Goal: Task Accomplishment & Management: Complete application form

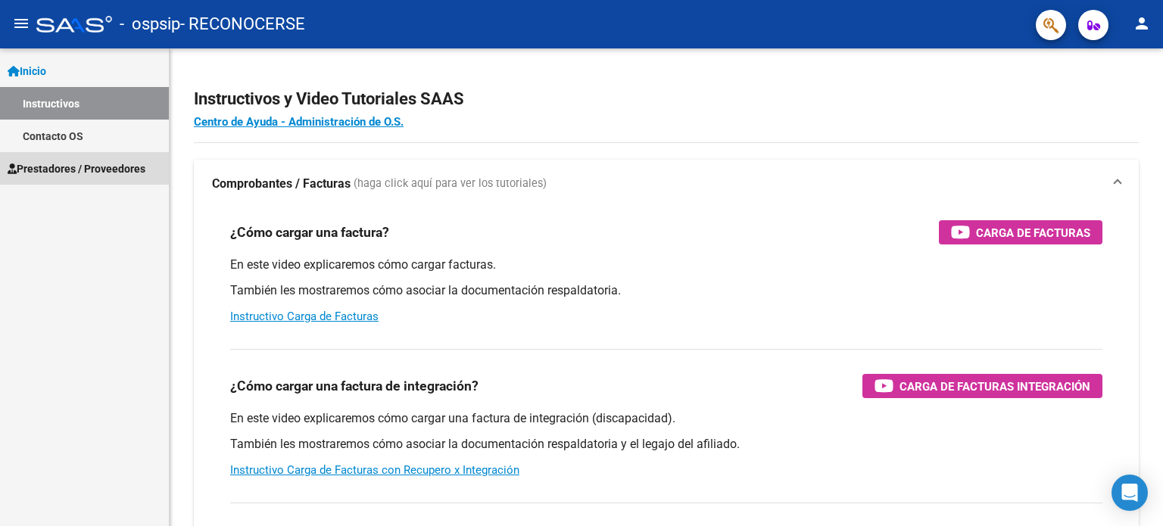
click at [83, 172] on span "Prestadores / Proveedores" at bounding box center [77, 168] width 138 height 17
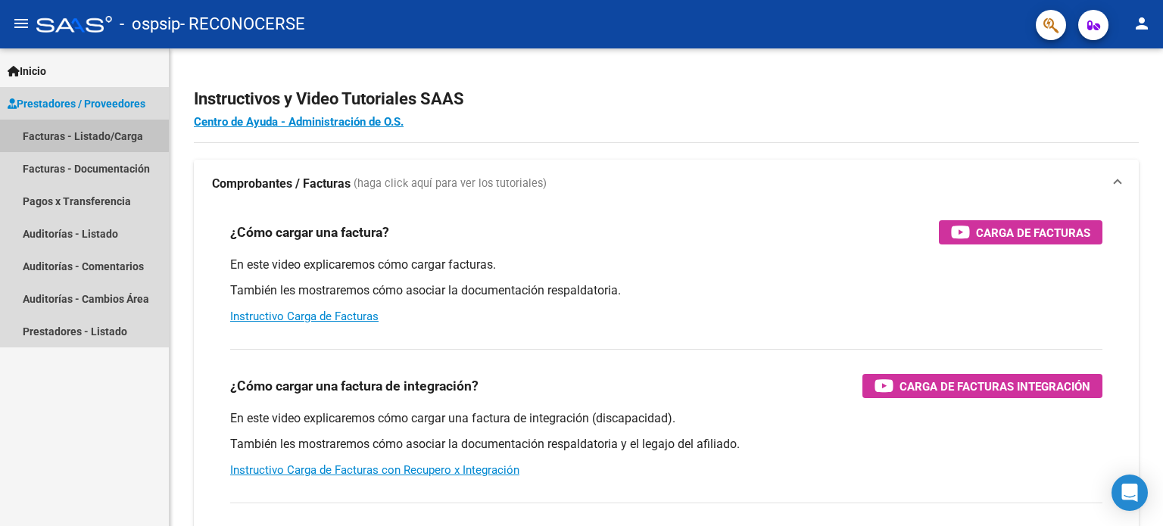
click at [79, 132] on link "Facturas - Listado/Carga" at bounding box center [84, 136] width 169 height 33
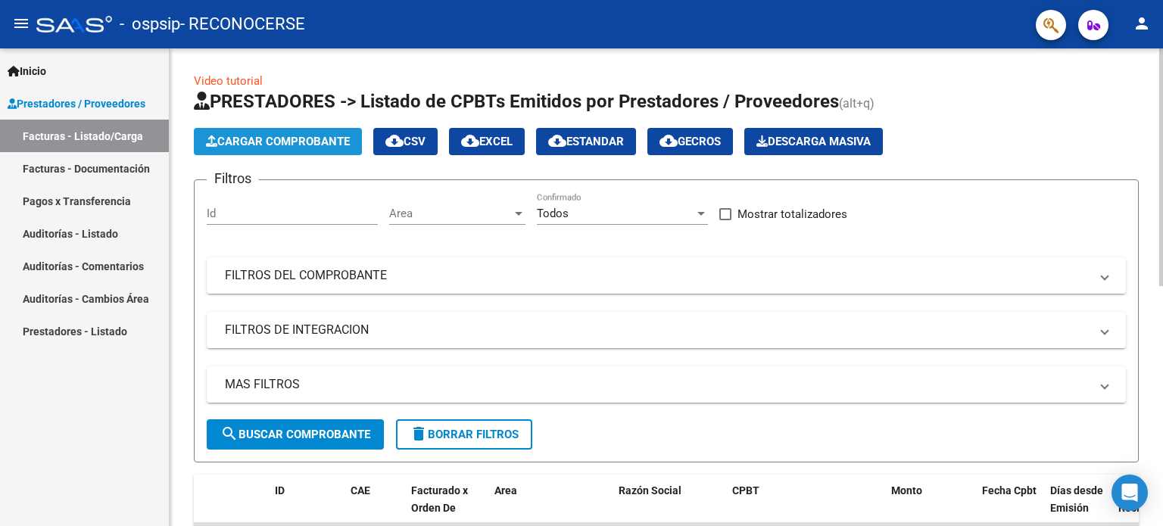
click at [338, 146] on span "Cargar Comprobante" at bounding box center [278, 142] width 144 height 14
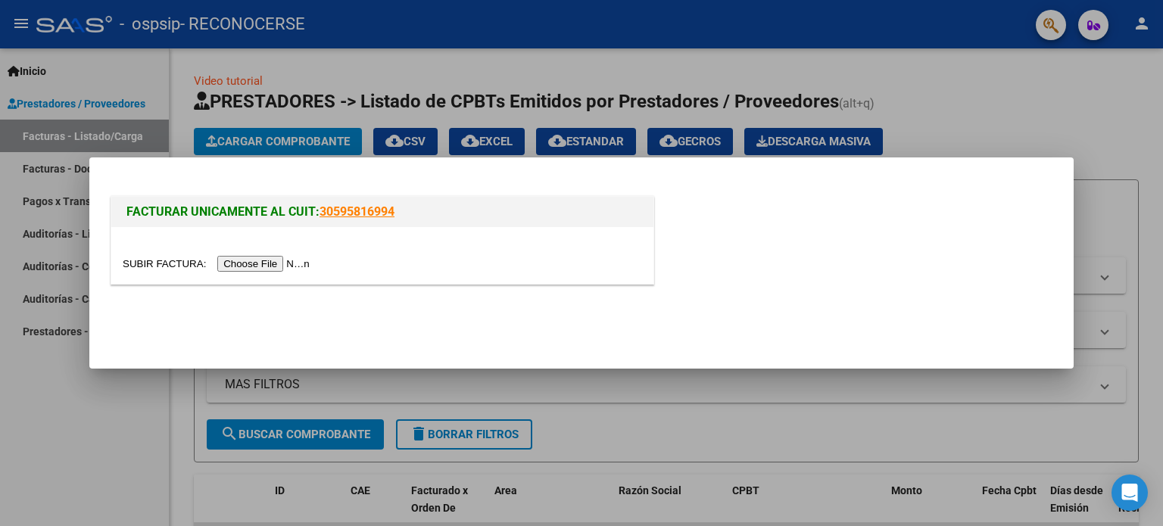
click at [272, 263] on input "file" at bounding box center [218, 264] width 191 height 16
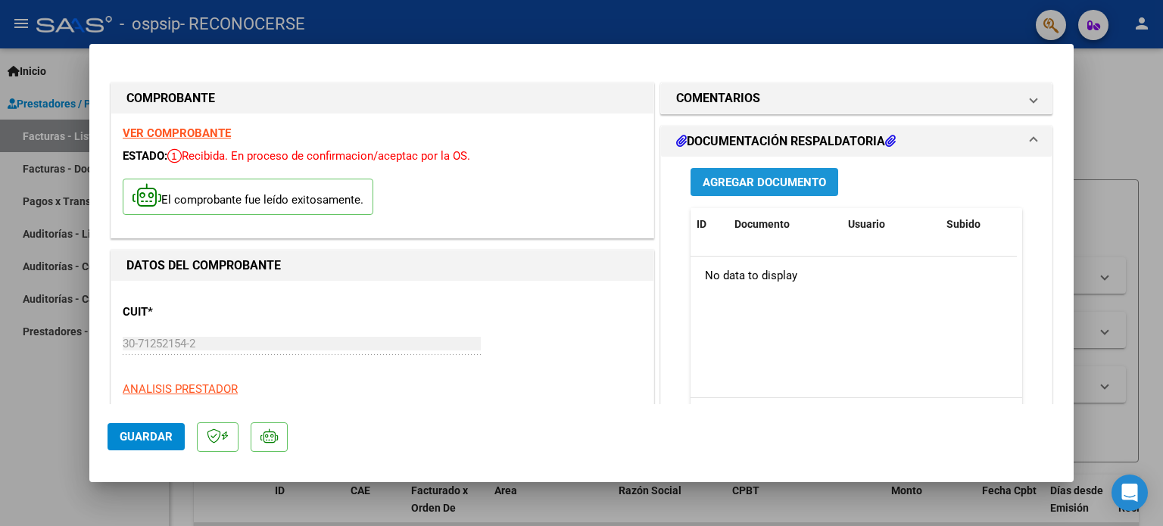
click at [763, 182] on span "Agregar Documento" at bounding box center [763, 183] width 123 height 14
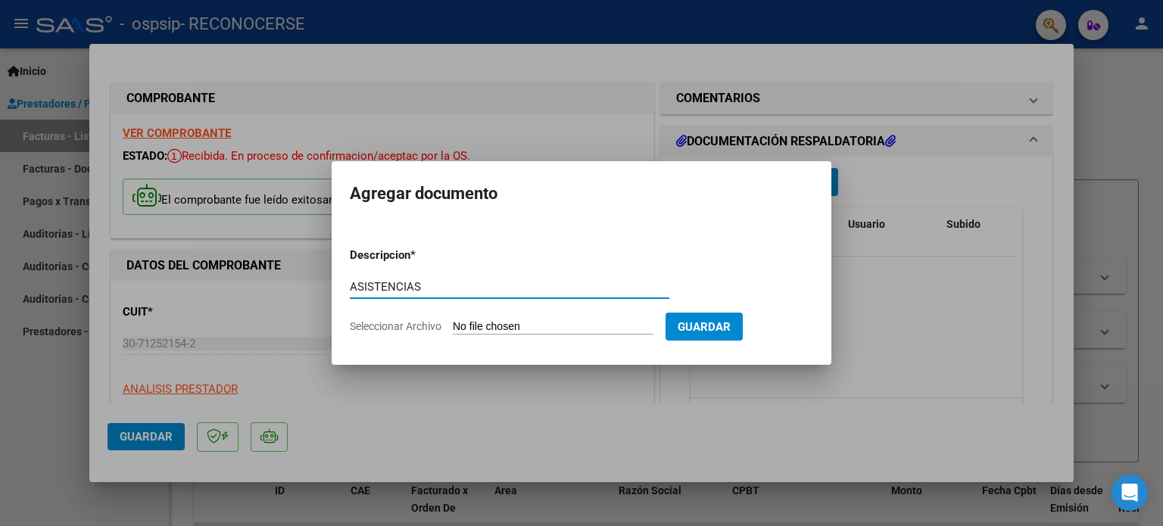
type input "ASISTENCIAS"
click at [400, 323] on span "Seleccionar Archivo" at bounding box center [396, 326] width 92 height 12
click at [453, 323] on input "Seleccionar Archivo" at bounding box center [553, 327] width 201 height 14
type input "C:\fakepath\asist patuglio [DATE].pdf"
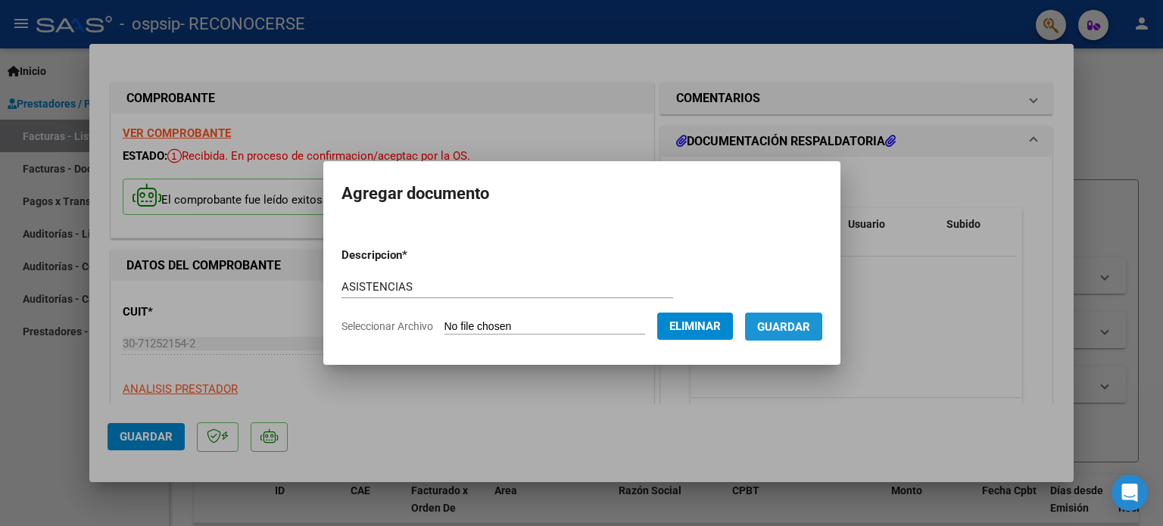
click at [780, 323] on span "Guardar" at bounding box center [783, 327] width 53 height 14
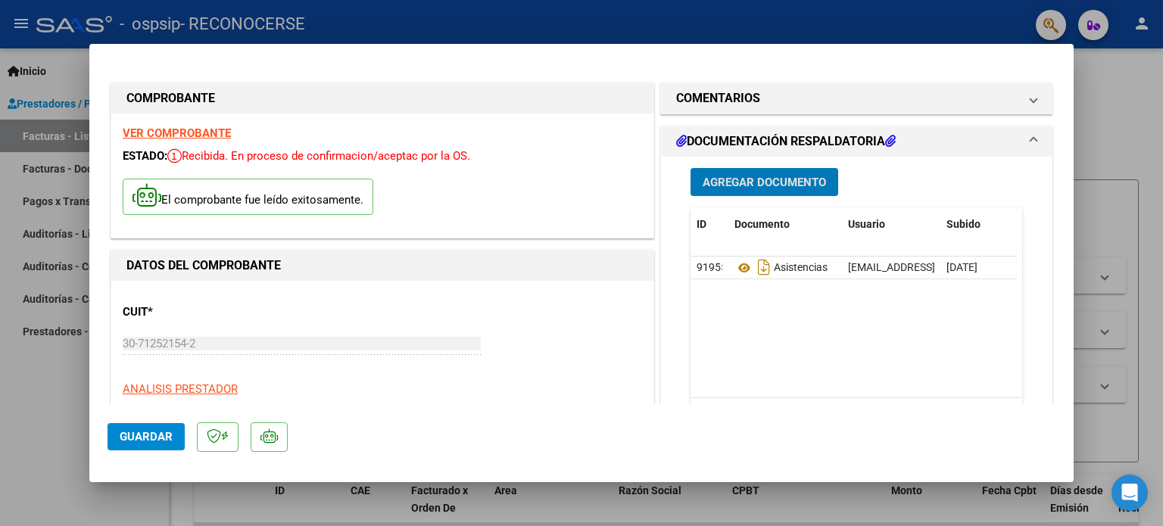
click at [738, 178] on span "Agregar Documento" at bounding box center [763, 183] width 123 height 14
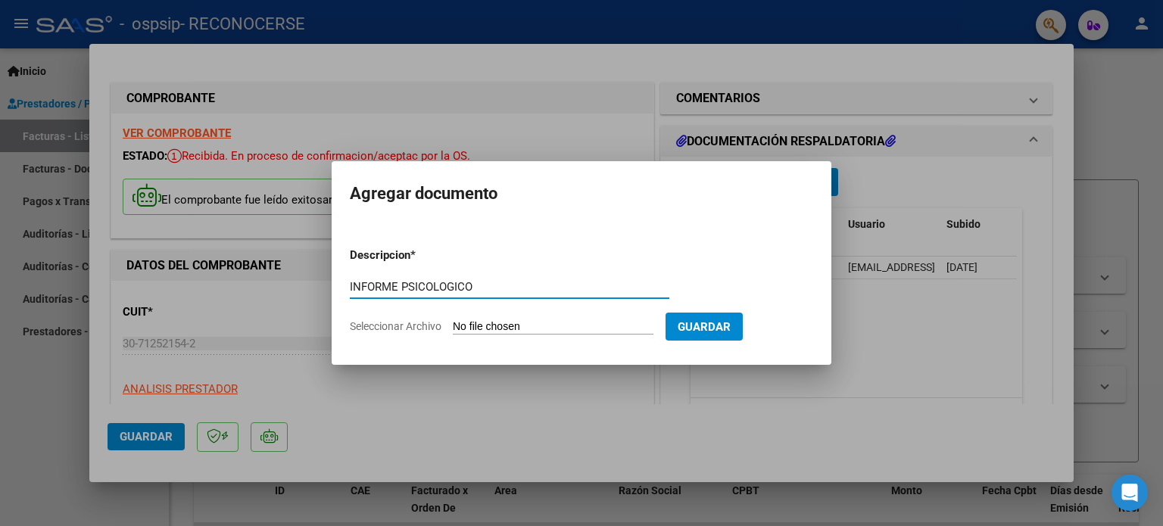
type input "INFORME PSICOLOGICO"
click at [476, 322] on input "Seleccionar Archivo" at bounding box center [553, 327] width 201 height 14
type input "C:\fakepath\[PERSON_NAME]- Informe psicológico [DATE].pdf"
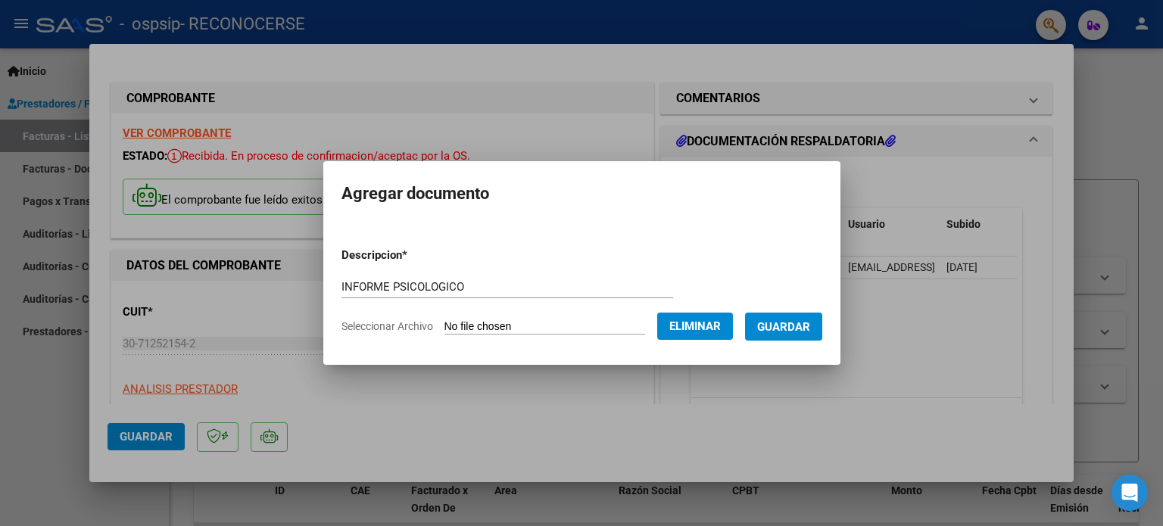
click at [787, 323] on span "Guardar" at bounding box center [783, 327] width 53 height 14
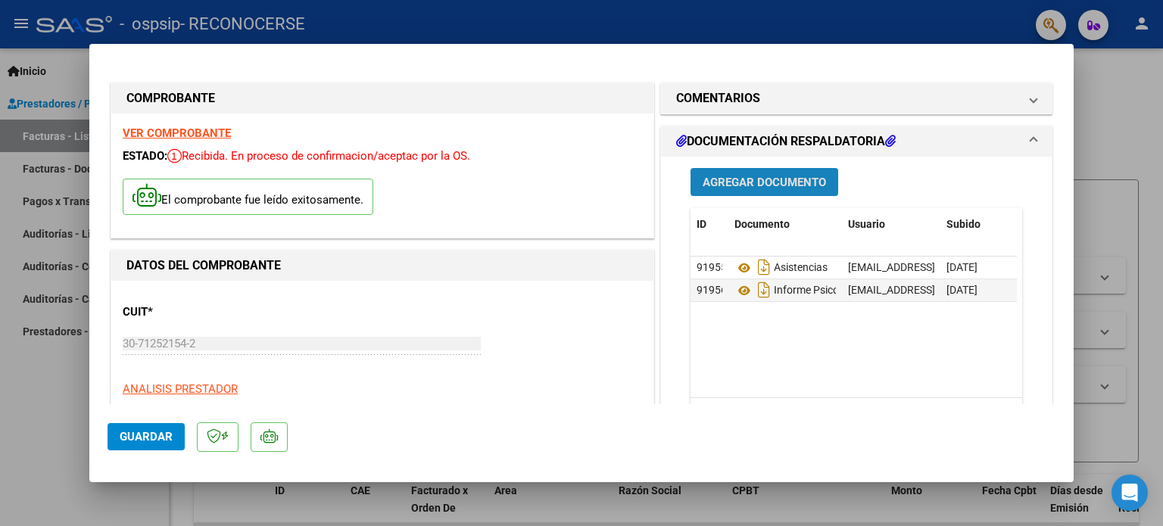
click at [707, 183] on span "Agregar Documento" at bounding box center [763, 183] width 123 height 14
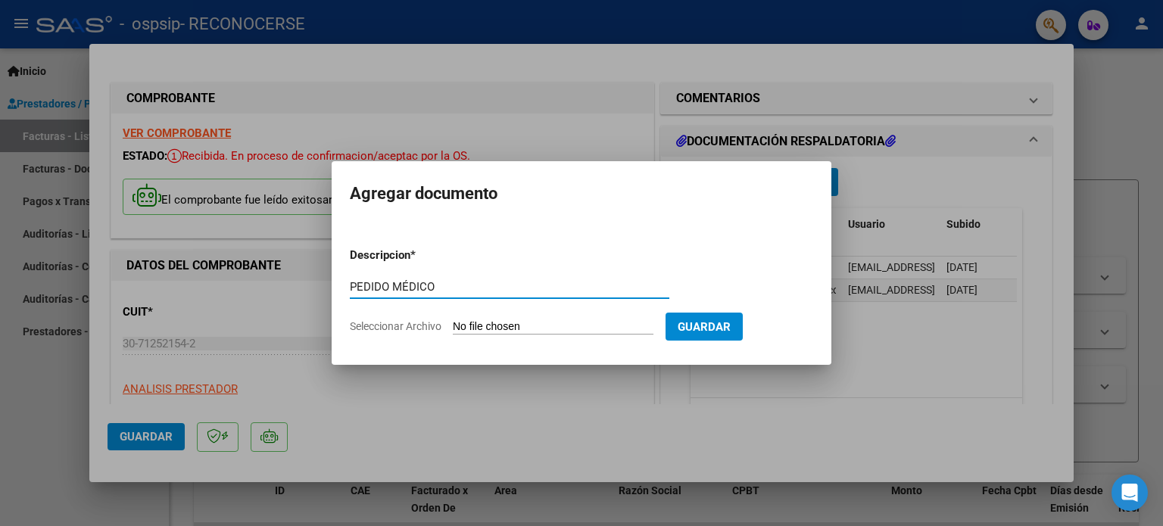
type input "PEDIDO MÉDICO"
click at [412, 323] on span "Seleccionar Archivo" at bounding box center [396, 326] width 92 height 12
click at [453, 323] on input "Seleccionar Archivo" at bounding box center [553, 327] width 201 height 14
click at [553, 399] on div at bounding box center [581, 263] width 1163 height 526
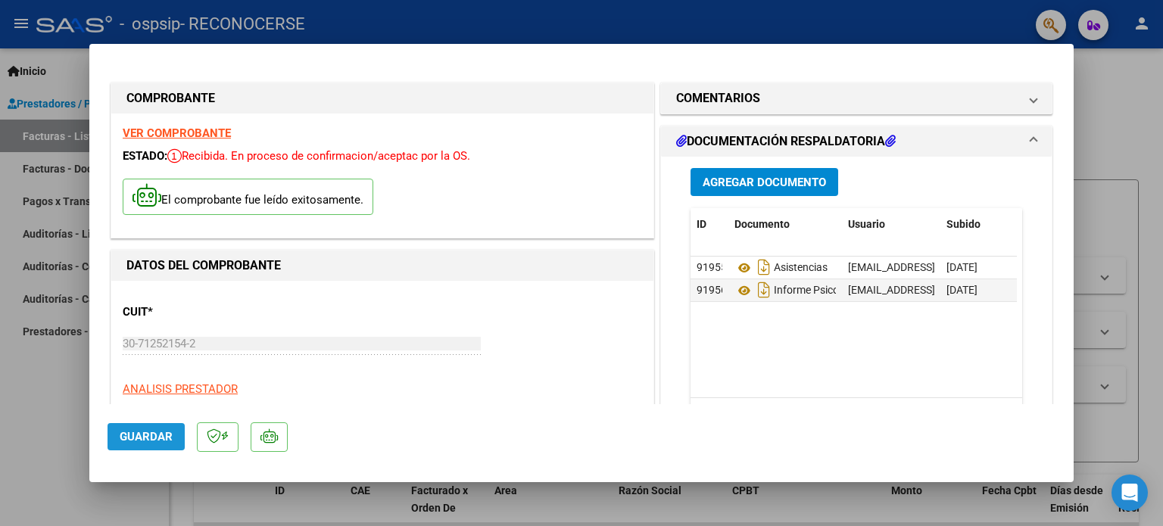
click at [156, 437] on span "Guardar" at bounding box center [146, 437] width 53 height 14
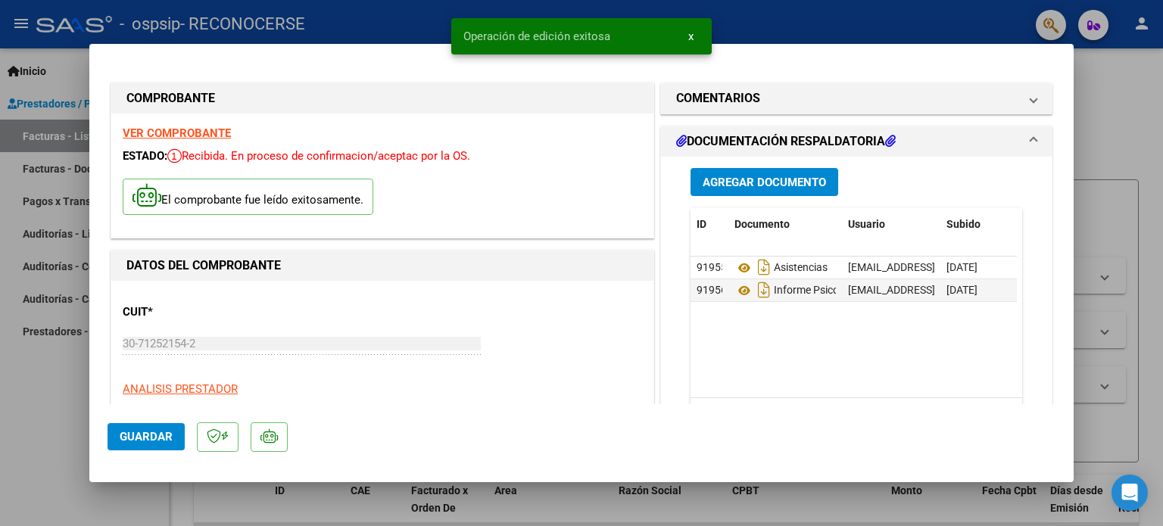
click at [245, 499] on div at bounding box center [581, 263] width 1163 height 526
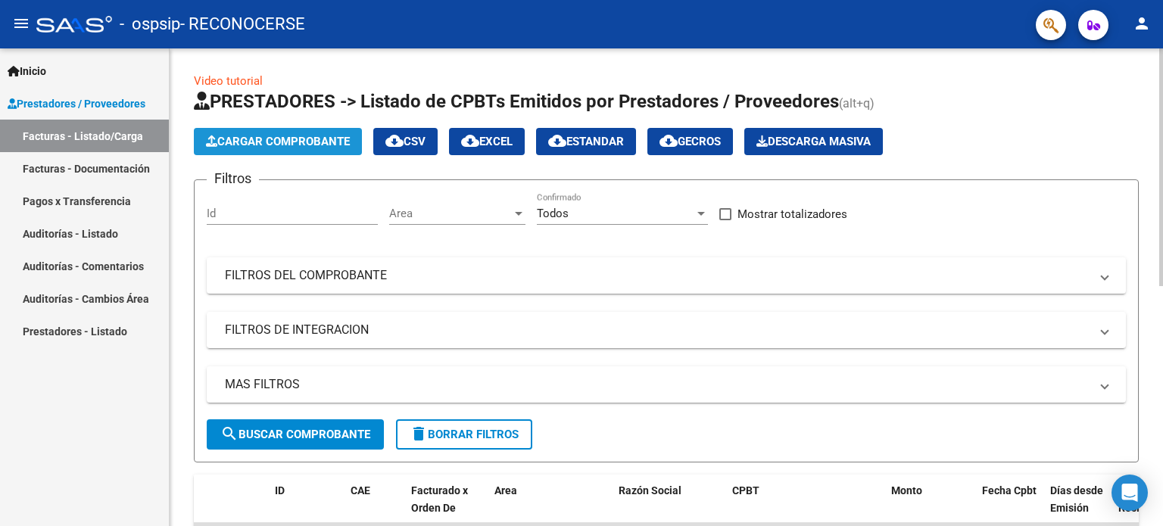
click at [327, 142] on span "Cargar Comprobante" at bounding box center [278, 142] width 144 height 14
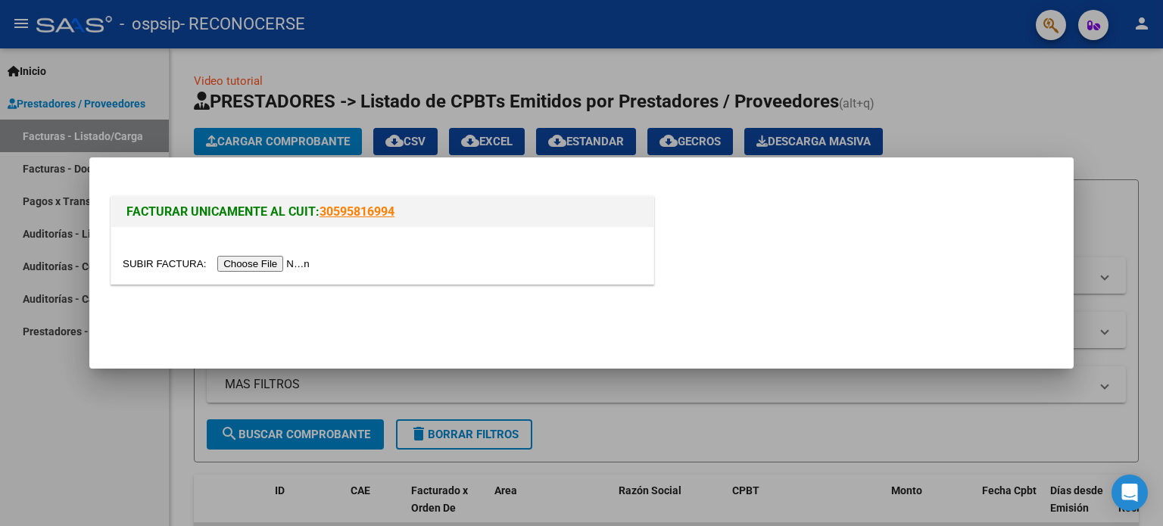
click at [270, 266] on input "file" at bounding box center [218, 264] width 191 height 16
click at [278, 260] on input "file" at bounding box center [218, 264] width 191 height 16
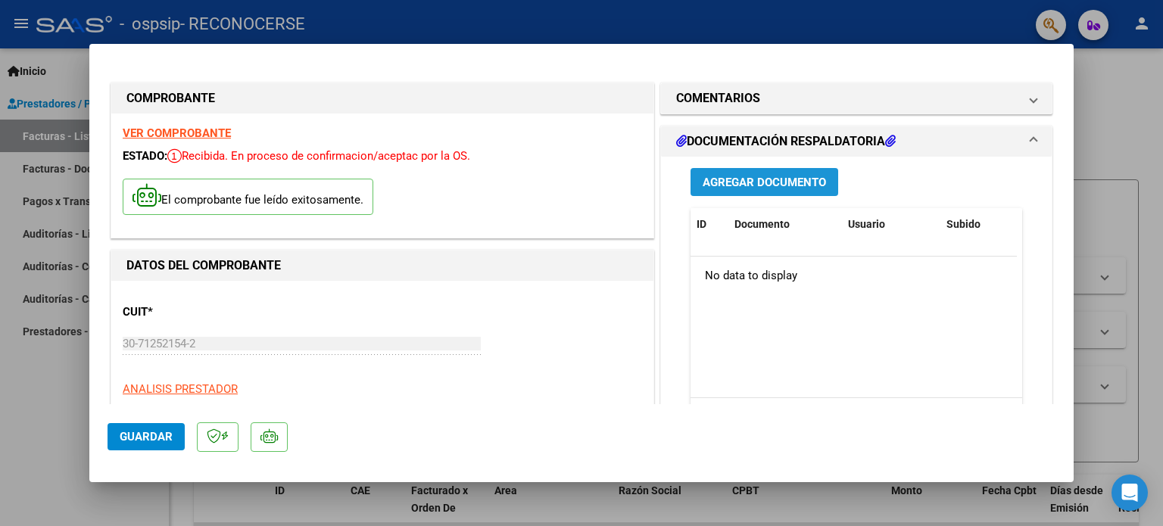
click at [775, 176] on span "Agregar Documento" at bounding box center [763, 183] width 123 height 14
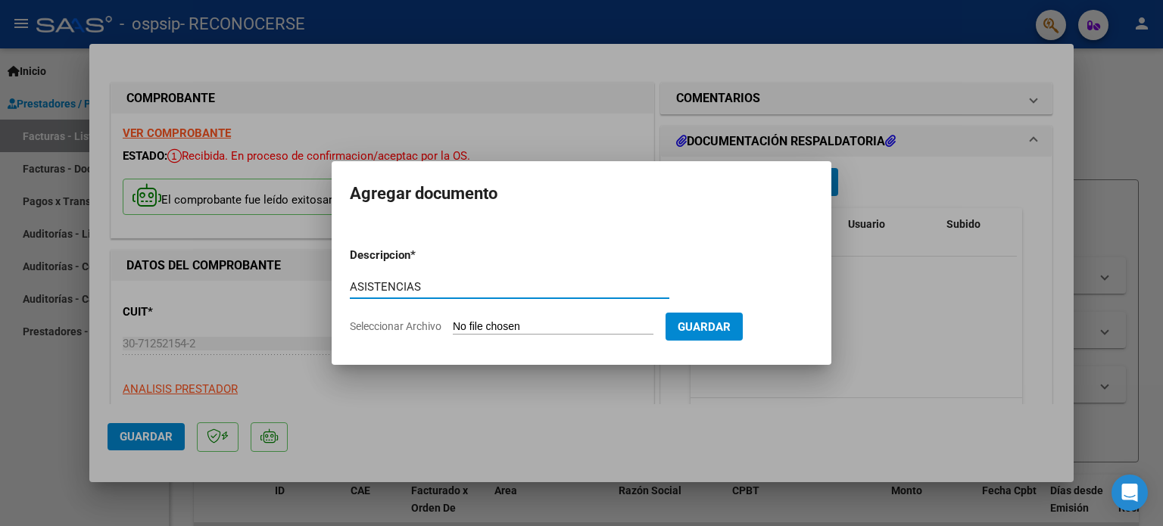
type input "ASISTENCIAS"
click at [423, 325] on span "Seleccionar Archivo" at bounding box center [396, 326] width 92 height 12
click at [453, 325] on input "Seleccionar Archivo" at bounding box center [553, 327] width 201 height 14
type input "C:\fakepath\asist patuglio agosto2025.pdf"
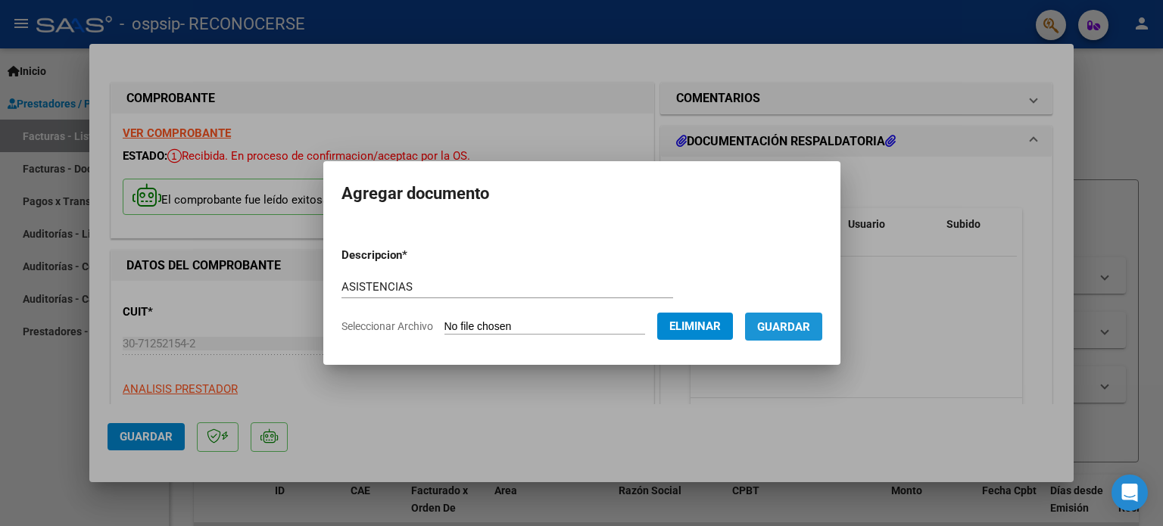
click at [796, 329] on span "Guardar" at bounding box center [783, 327] width 53 height 14
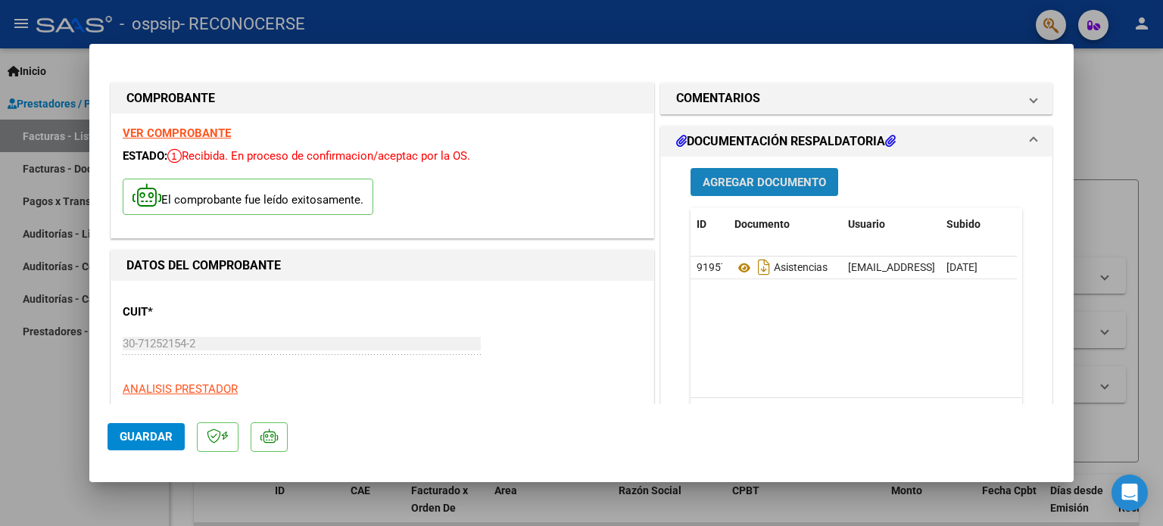
click at [731, 182] on span "Agregar Documento" at bounding box center [763, 183] width 123 height 14
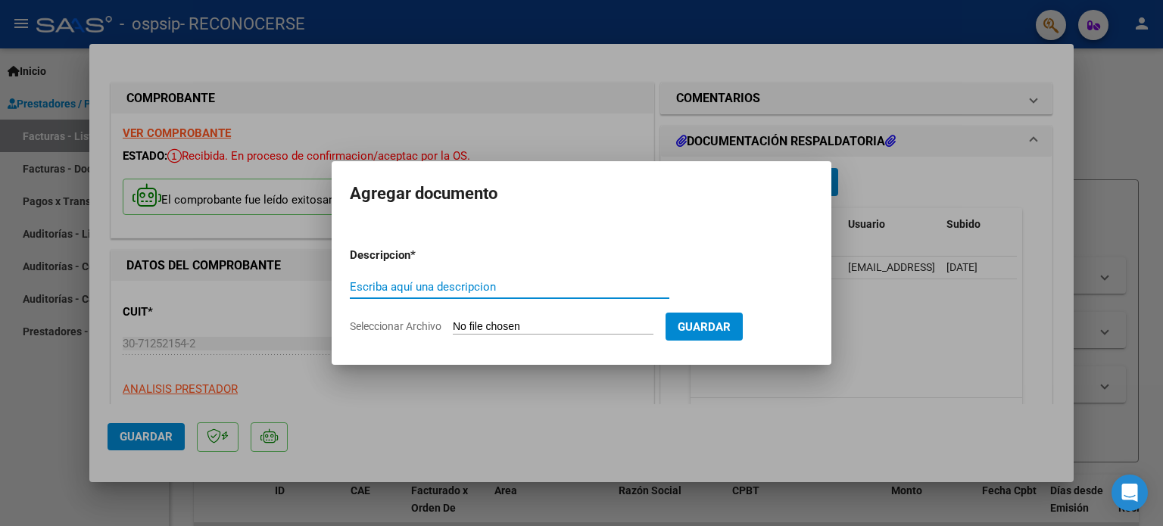
click at [472, 283] on input "Escriba aquí una descripcion" at bounding box center [509, 287] width 319 height 14
type input "INFORME PSICOLOGICO"
click at [419, 330] on span "Seleccionar Archivo" at bounding box center [396, 326] width 92 height 12
click at [453, 330] on input "Seleccionar Archivo" at bounding box center [553, 327] width 201 height 14
type input "C:\fakepath\[PERSON_NAME]- Informe psicológico agost2025.pdf"
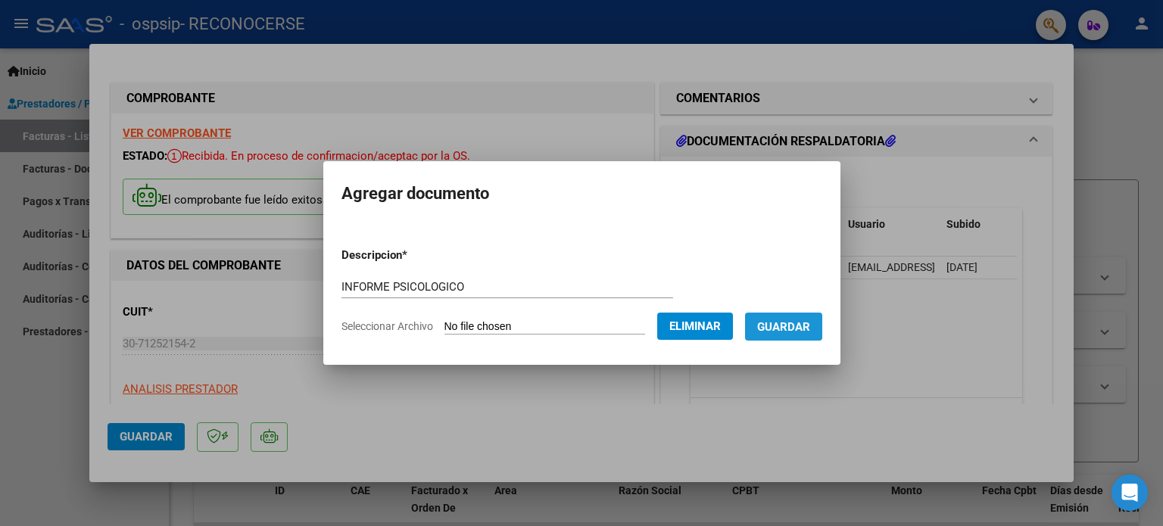
click at [793, 320] on span "Guardar" at bounding box center [783, 327] width 53 height 14
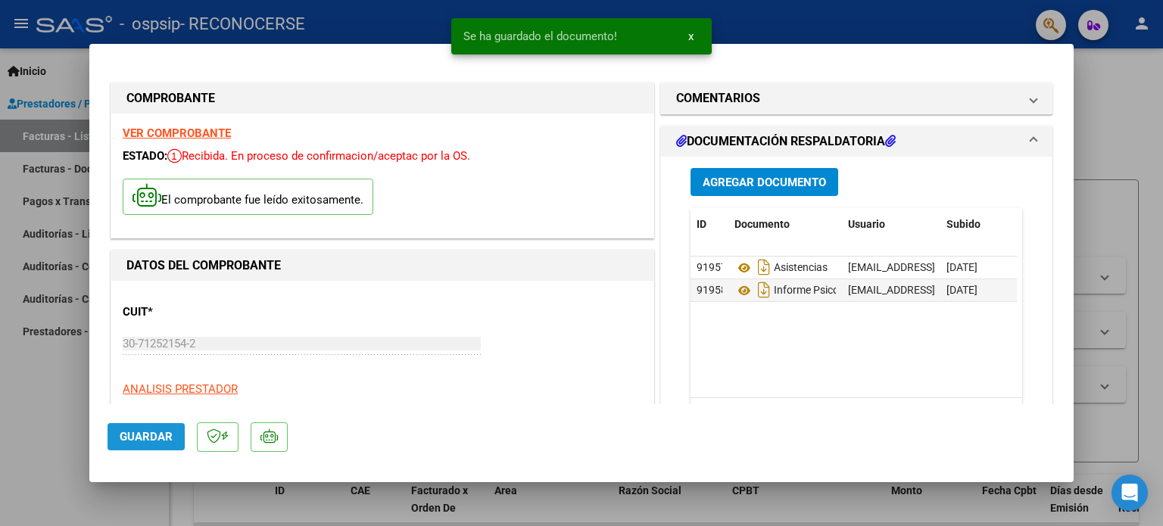
click at [158, 433] on span "Guardar" at bounding box center [146, 437] width 53 height 14
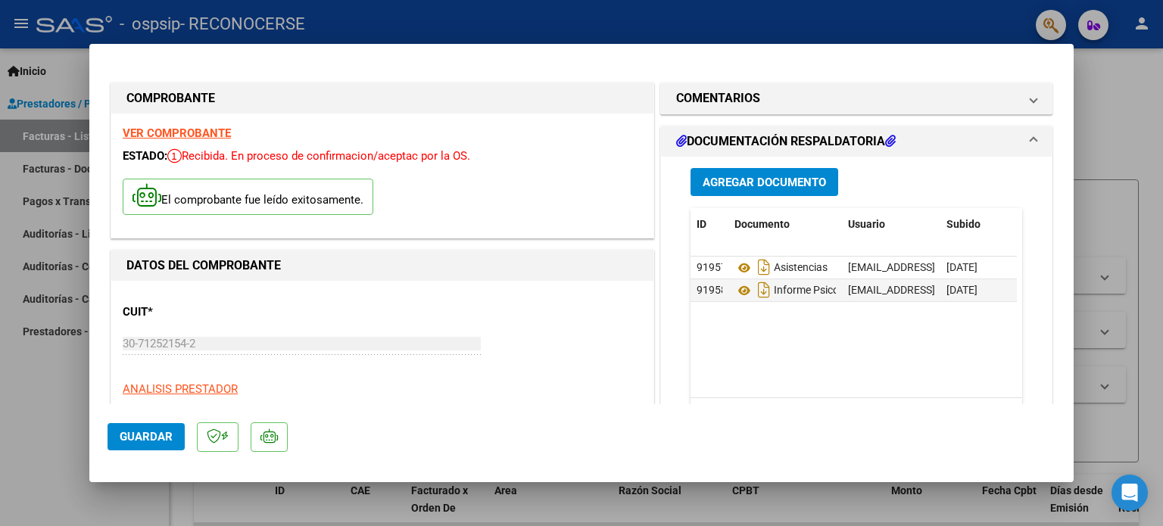
click at [786, 29] on div at bounding box center [581, 263] width 1163 height 526
